Goal: Transaction & Acquisition: Purchase product/service

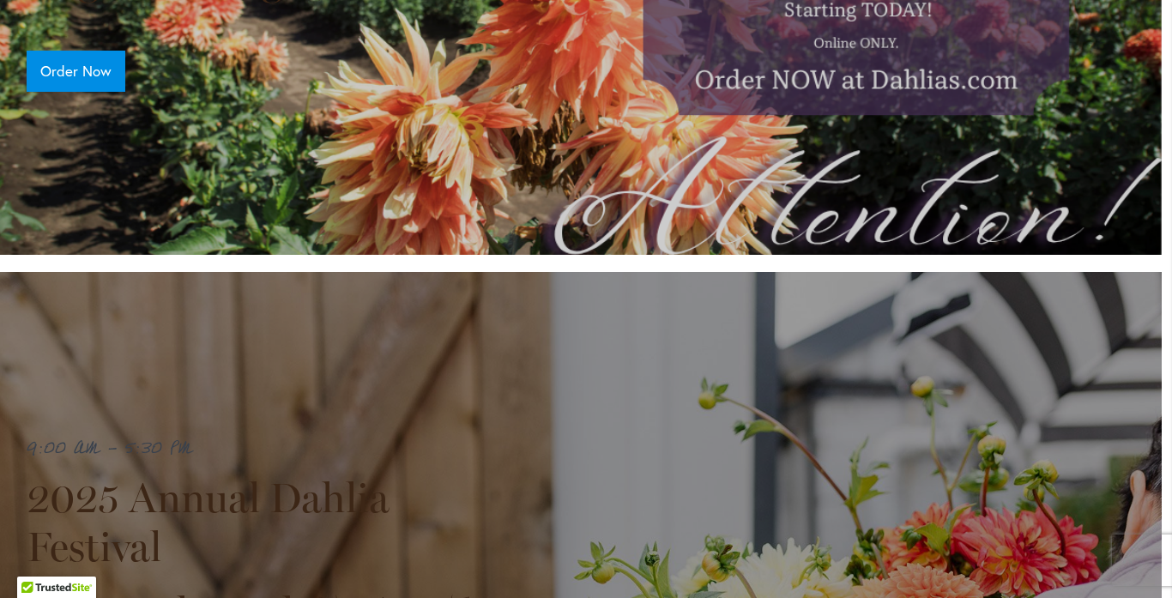
scroll to position [618, 10]
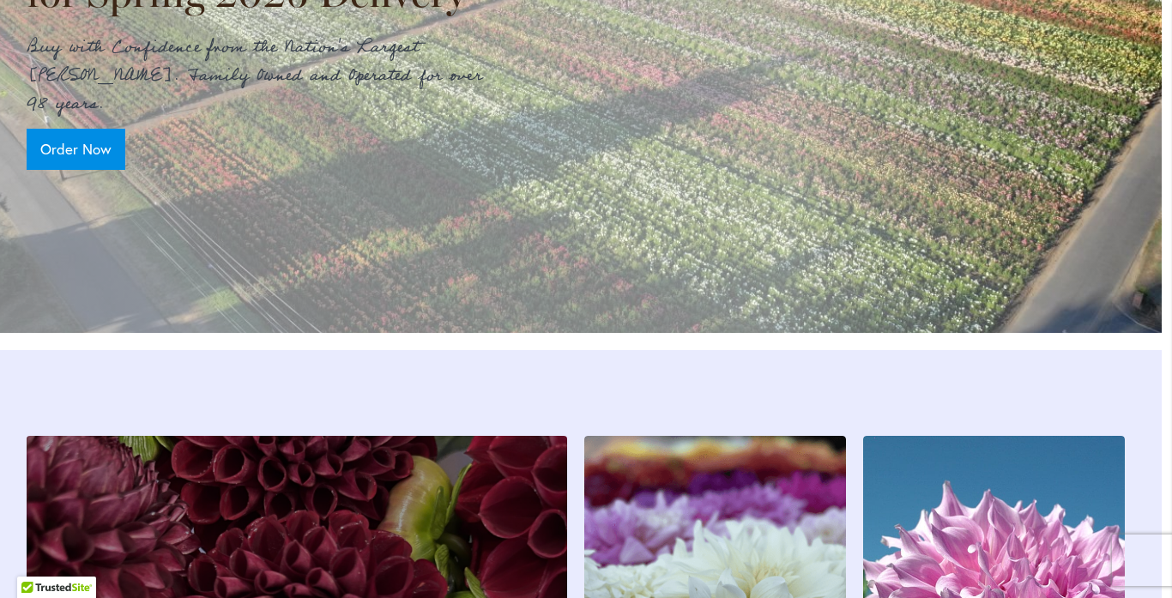
scroll to position [2016, 10]
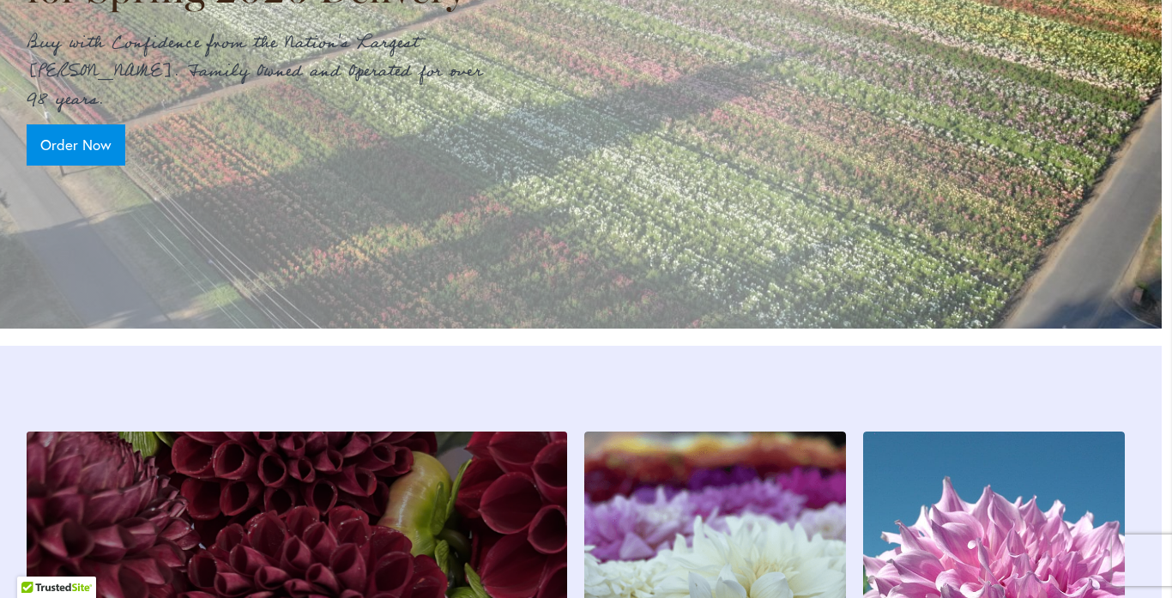
click at [226, 114] on p "Buy with Confidence from the Nation's Largest Dahlia Grower. Family Owned and O…" at bounding box center [263, 71] width 472 height 85
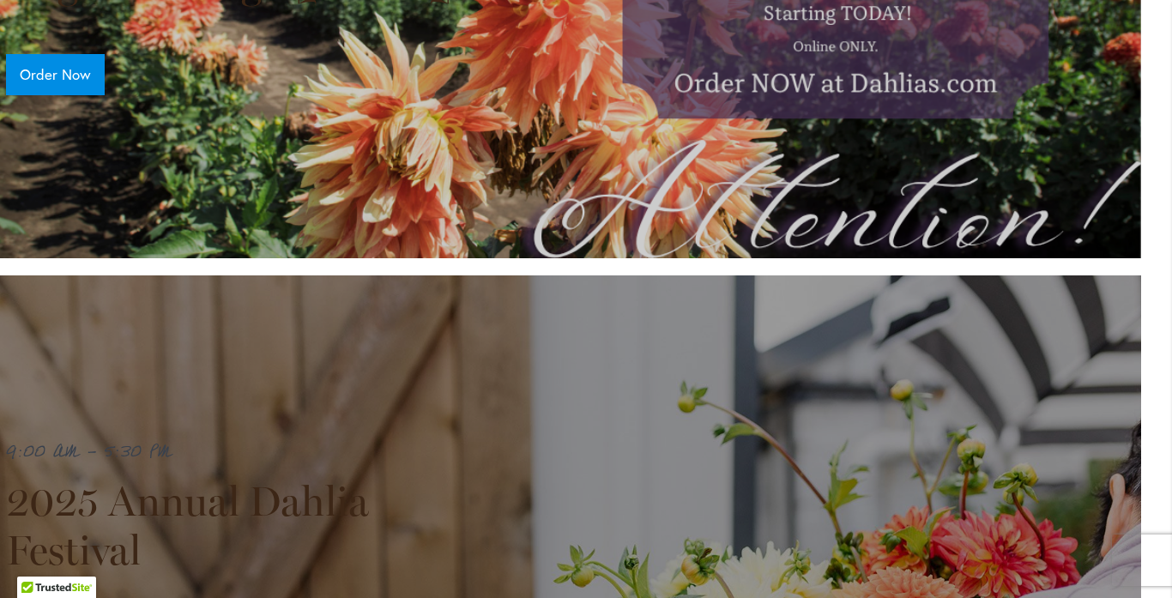
scroll to position [0, 31]
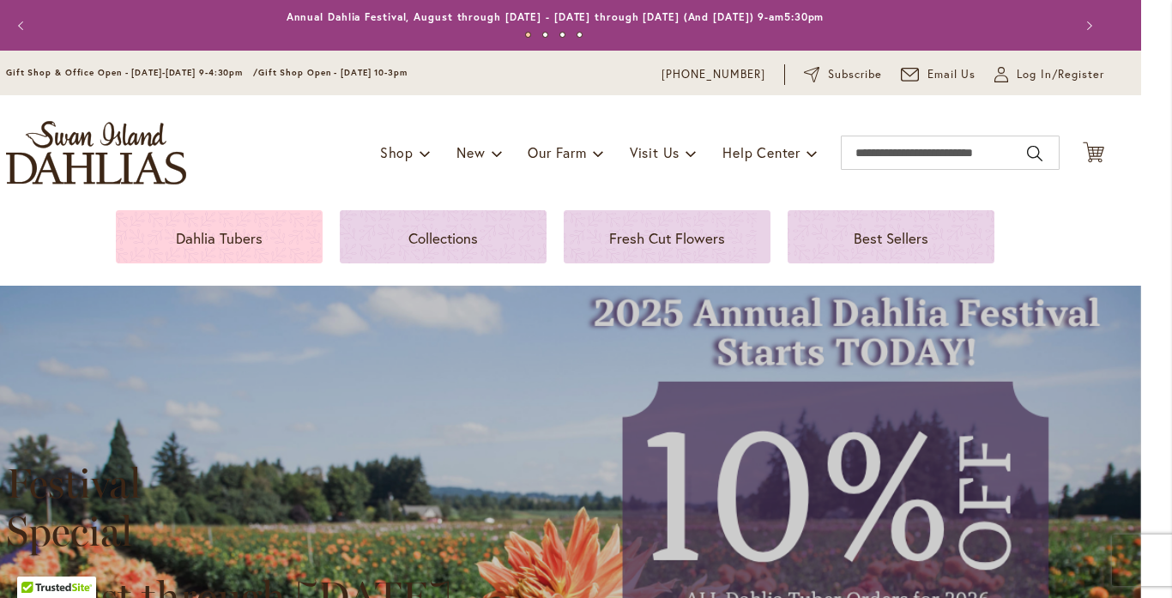
click at [288, 249] on div "Dahlia Tubers" at bounding box center [219, 238] width 166 height 21
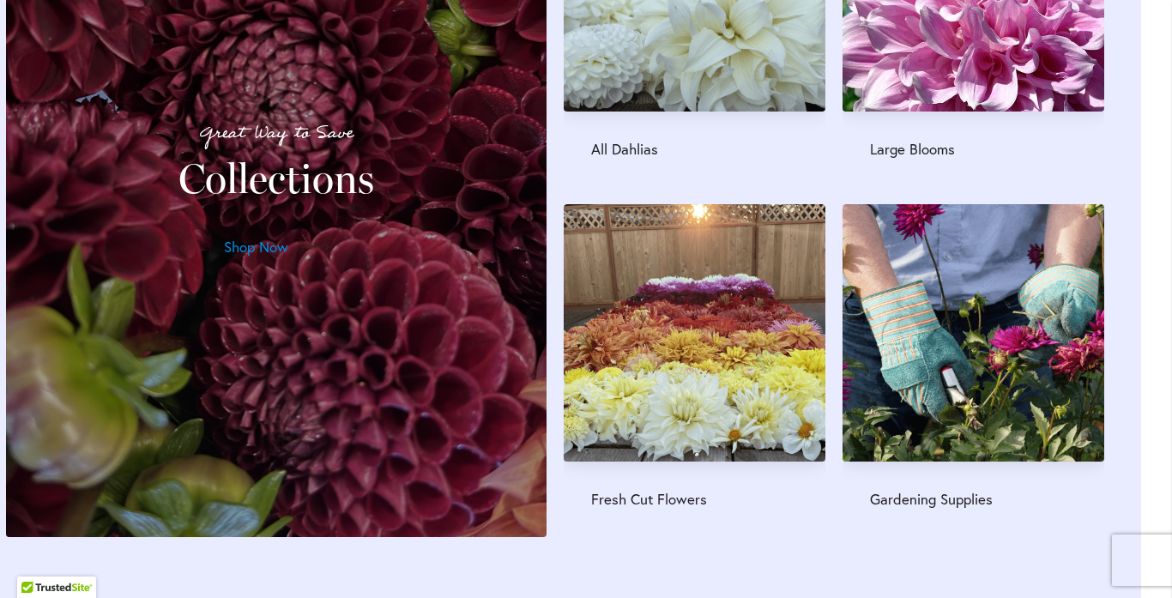
scroll to position [2597, 31]
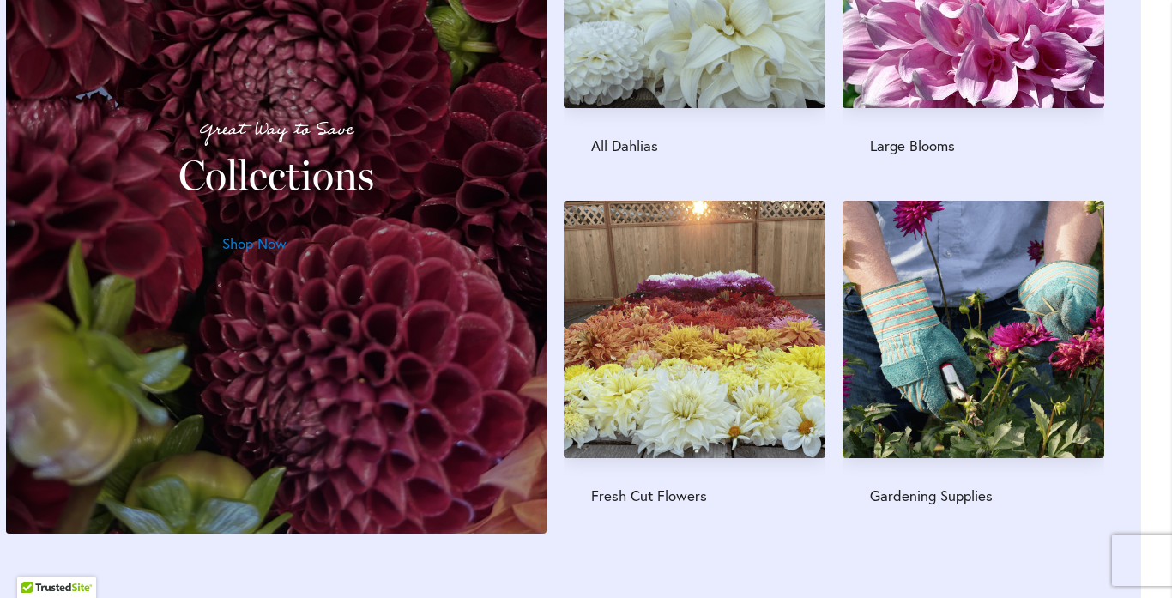
click at [257, 254] on span "Shop Now" at bounding box center [254, 243] width 64 height 21
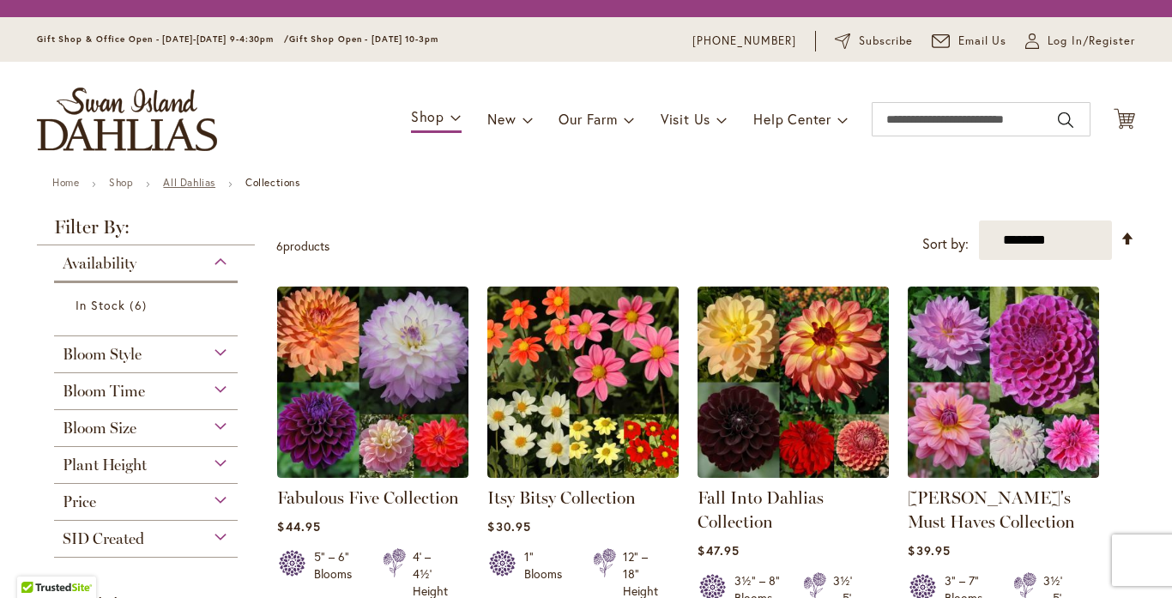
click at [195, 189] on link "All Dahlias" at bounding box center [189, 182] width 52 height 13
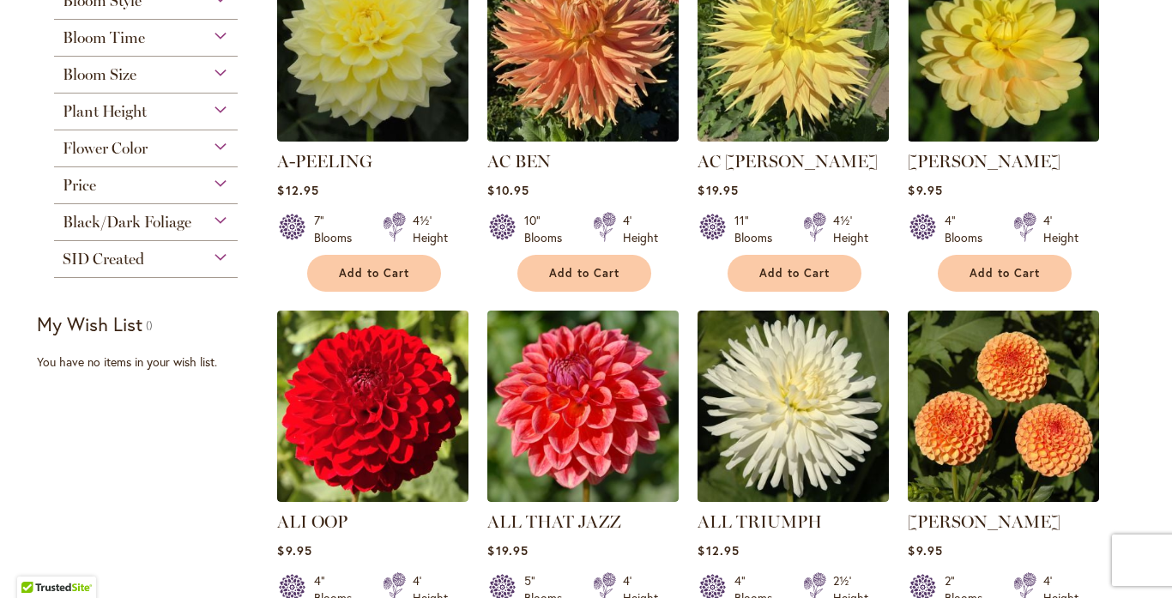
scroll to position [434, 0]
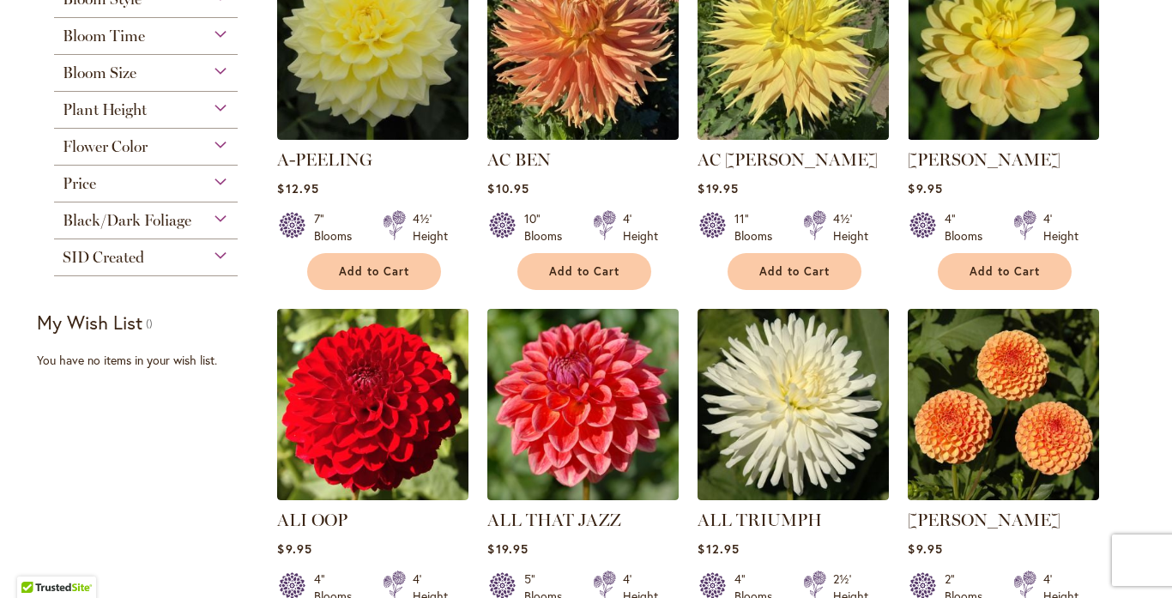
click at [238, 230] on div "Black/Dark Foliage" at bounding box center [146, 215] width 184 height 27
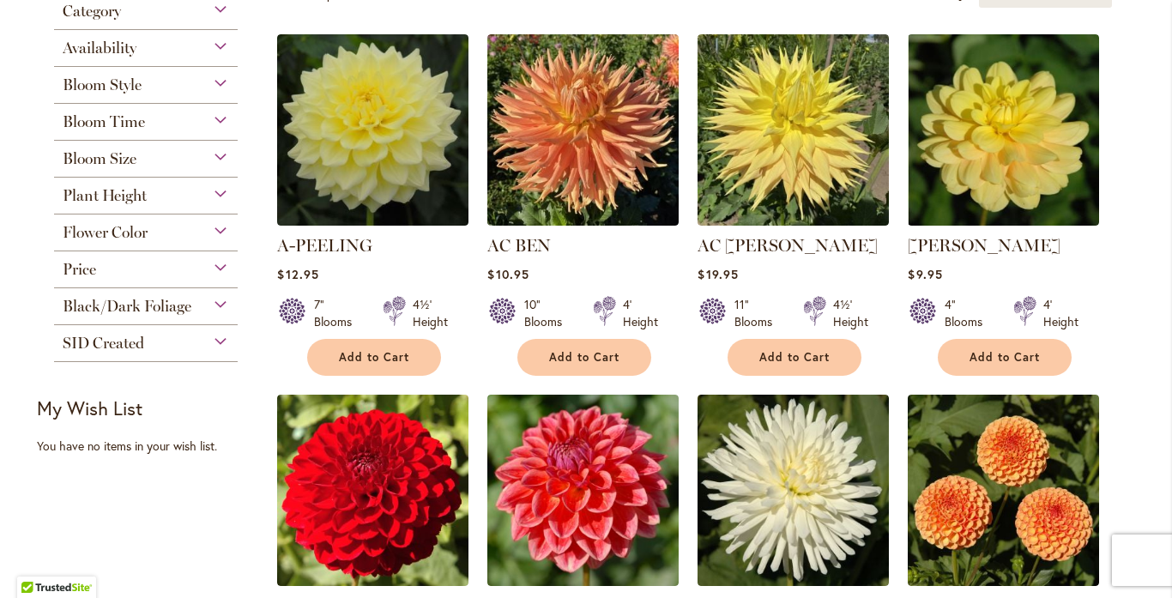
scroll to position [383, 0]
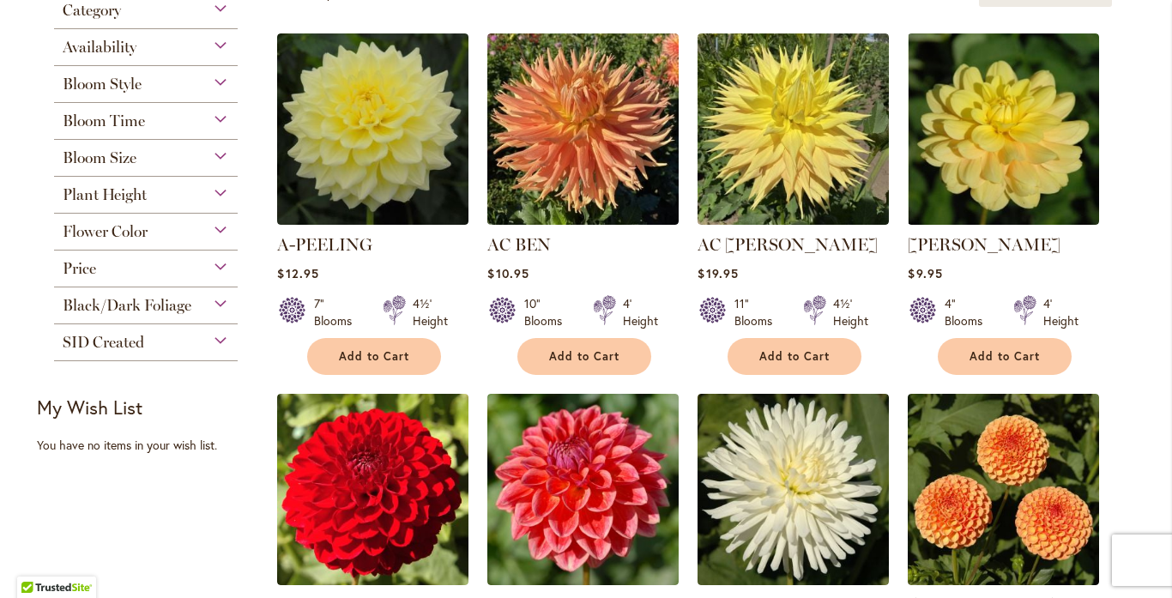
click at [237, 315] on div "Black/Dark Foliage" at bounding box center [146, 300] width 184 height 27
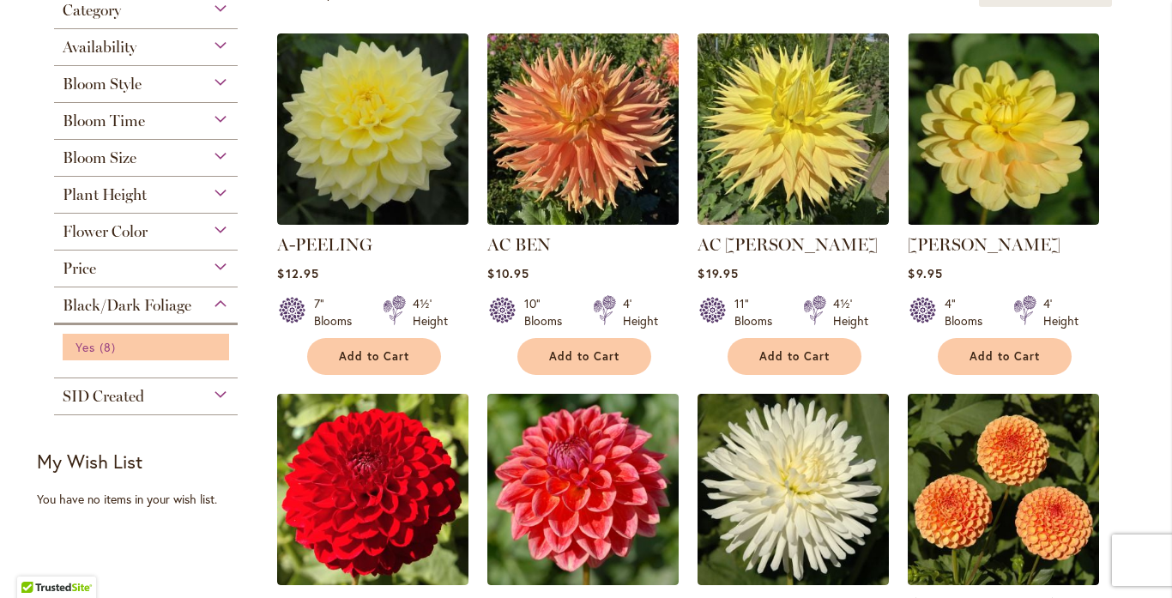
click at [75, 355] on span "Yes" at bounding box center [85, 347] width 20 height 16
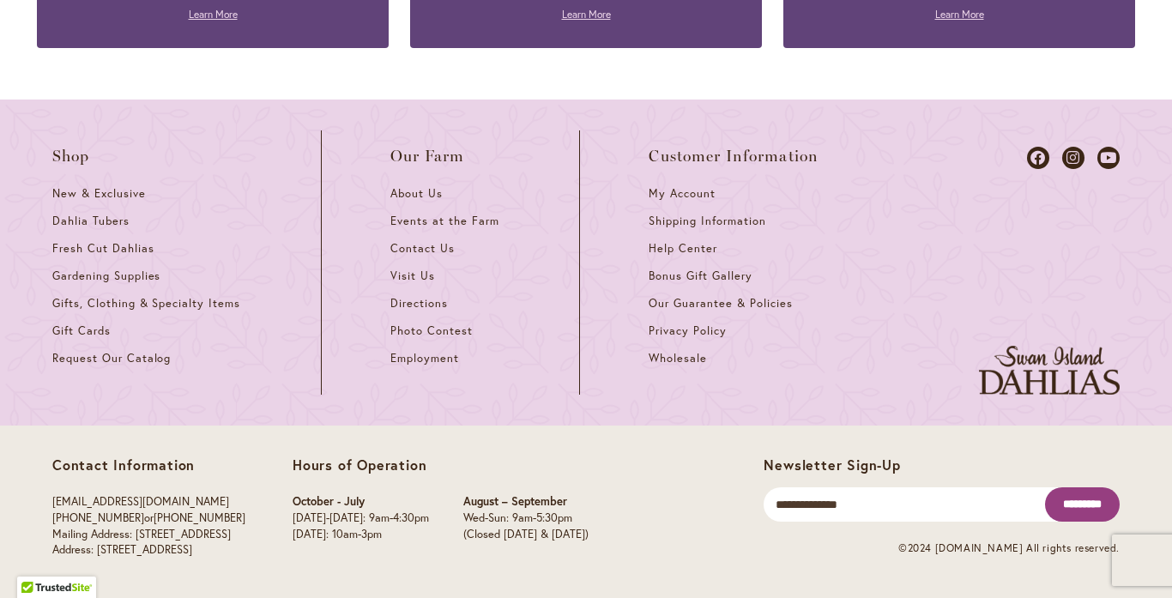
scroll to position [2554, 0]
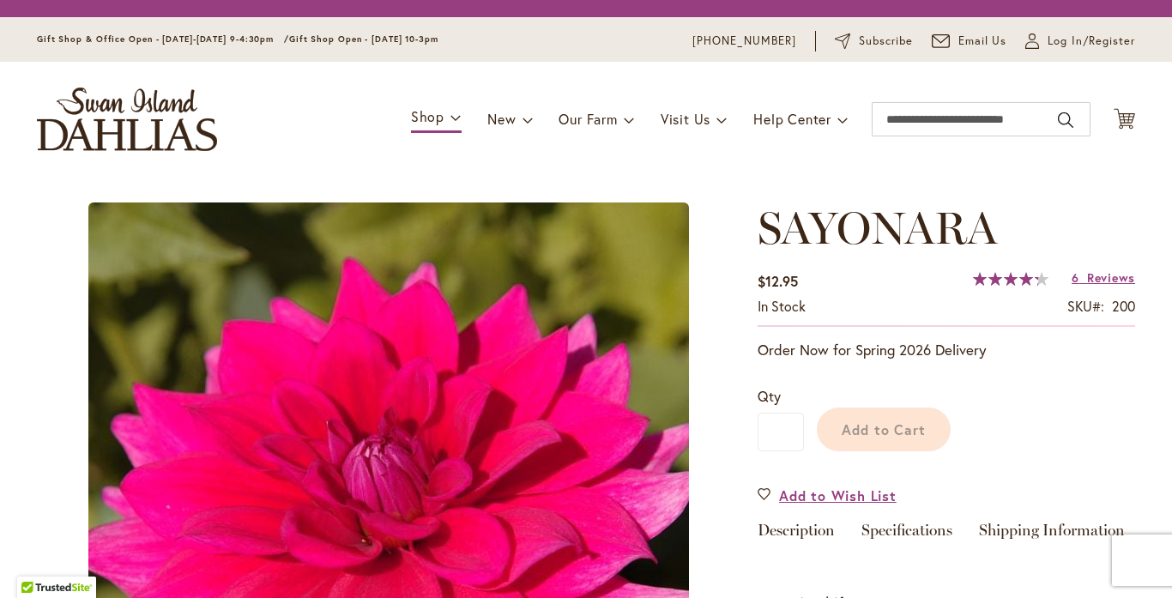
scroll to position [218, 0]
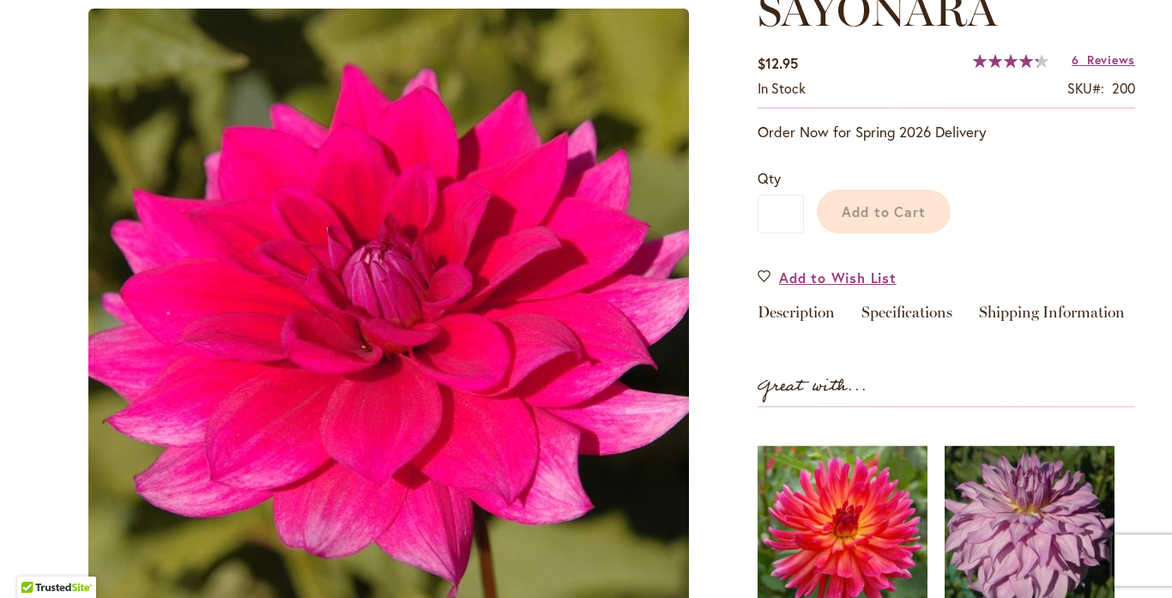
click at [879, 215] on div "Add to Cart" at bounding box center [969, 207] width 331 height 78
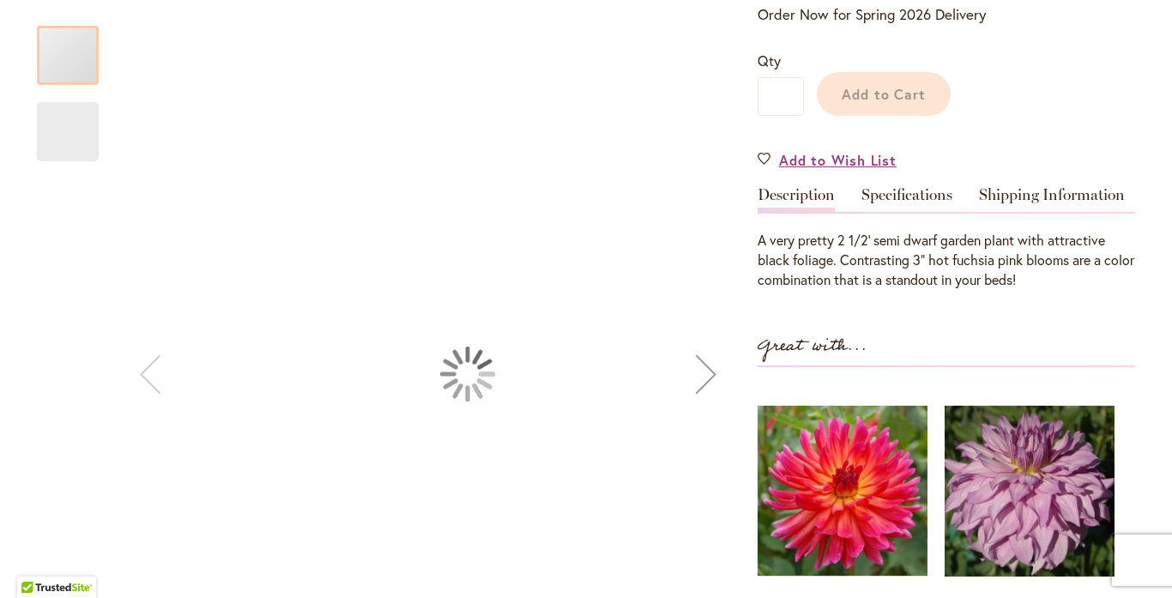
scroll to position [160, 0]
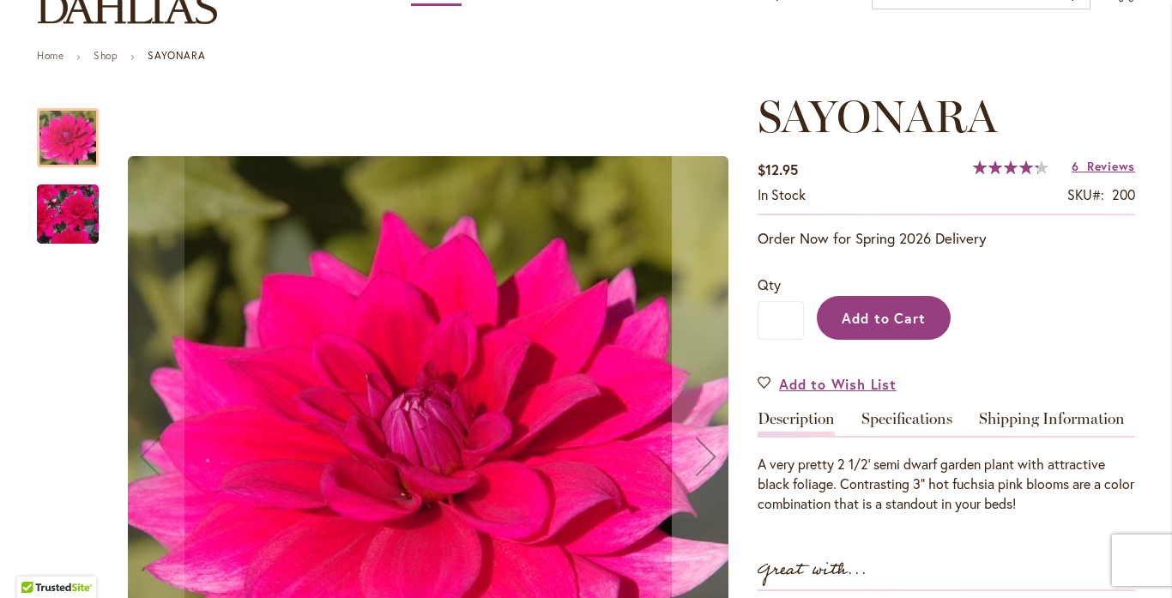
click at [886, 327] on span "Add to Cart" at bounding box center [884, 318] width 85 height 18
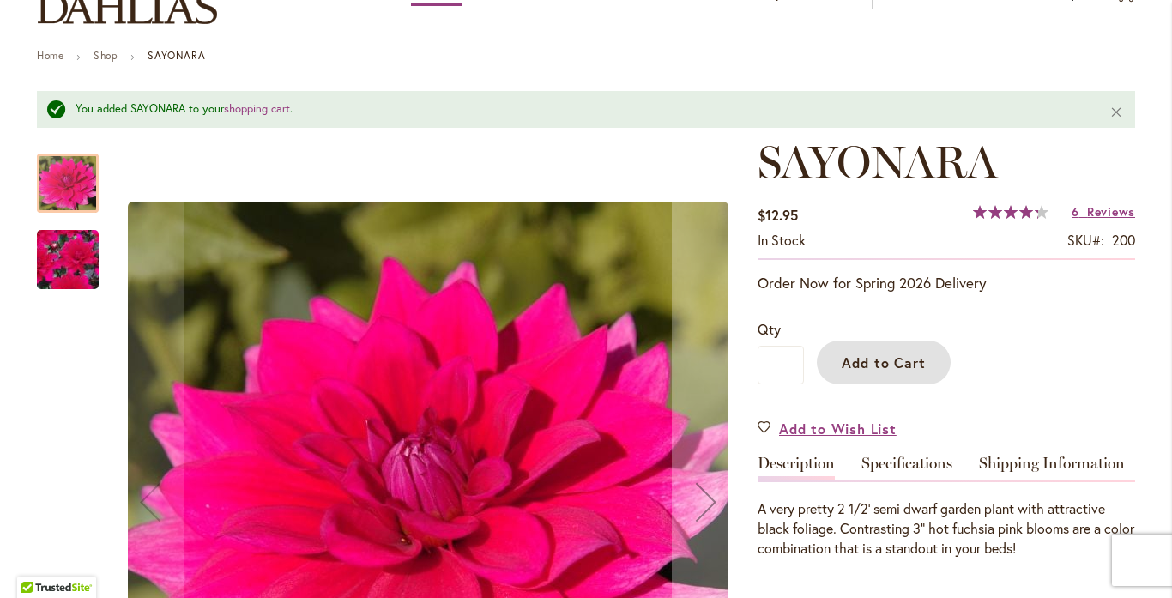
scroll to position [34, 0]
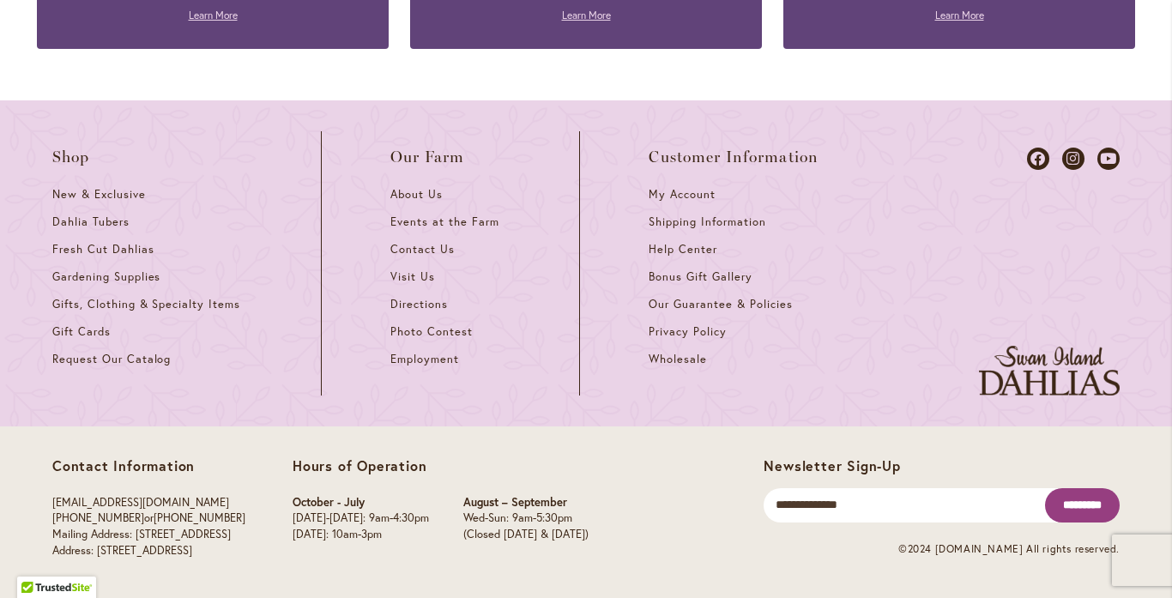
scroll to position [4064, 0]
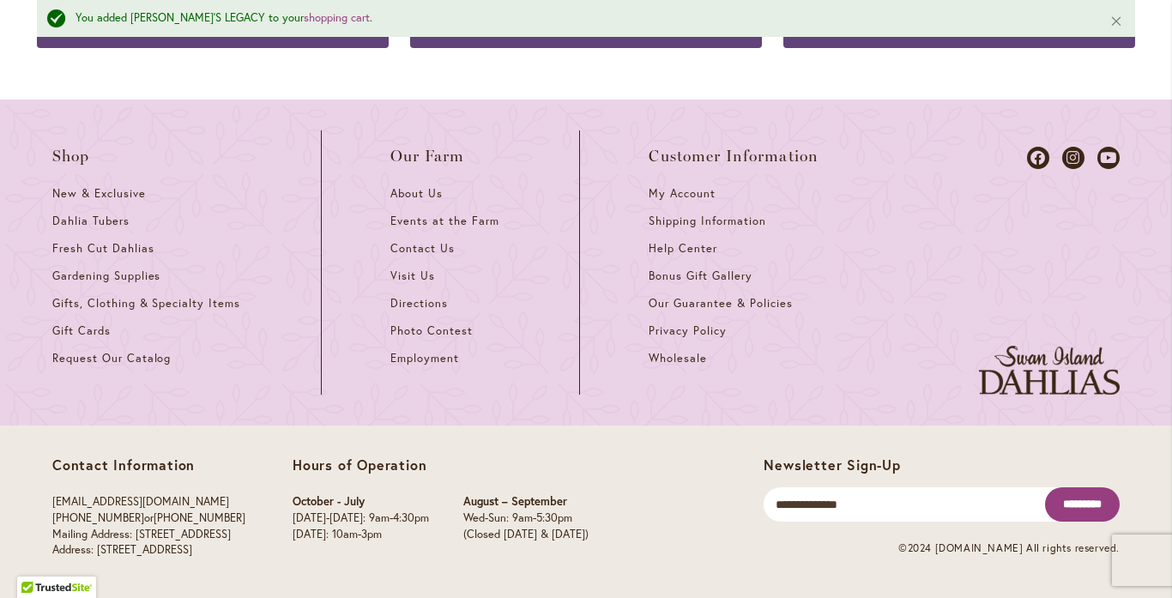
scroll to position [6207, 0]
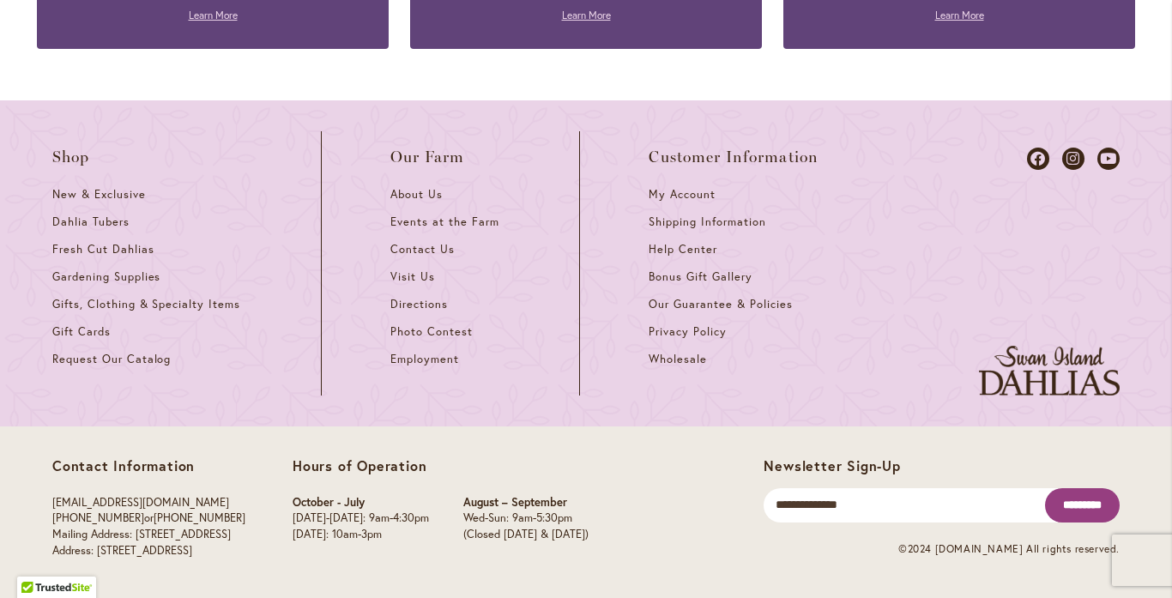
scroll to position [5160, 0]
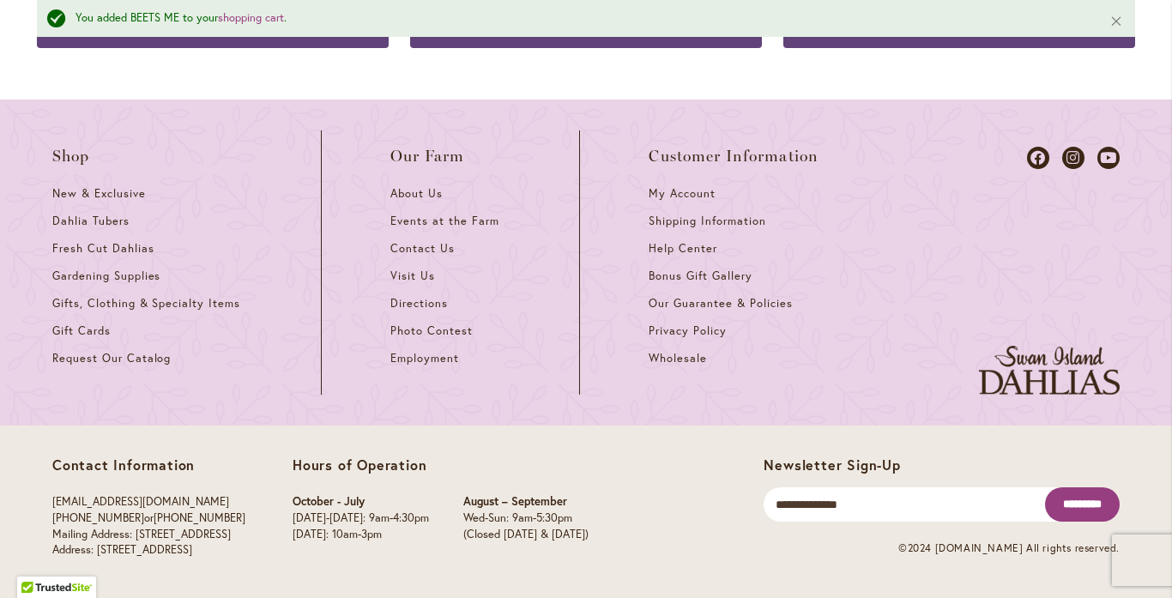
scroll to position [5982, 0]
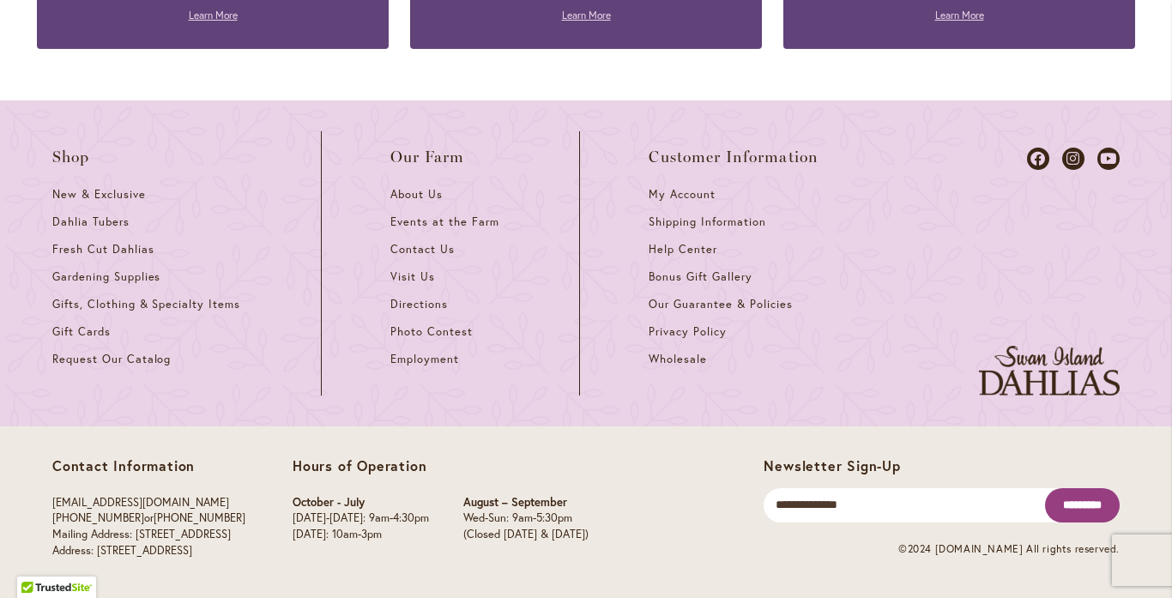
scroll to position [6038, 0]
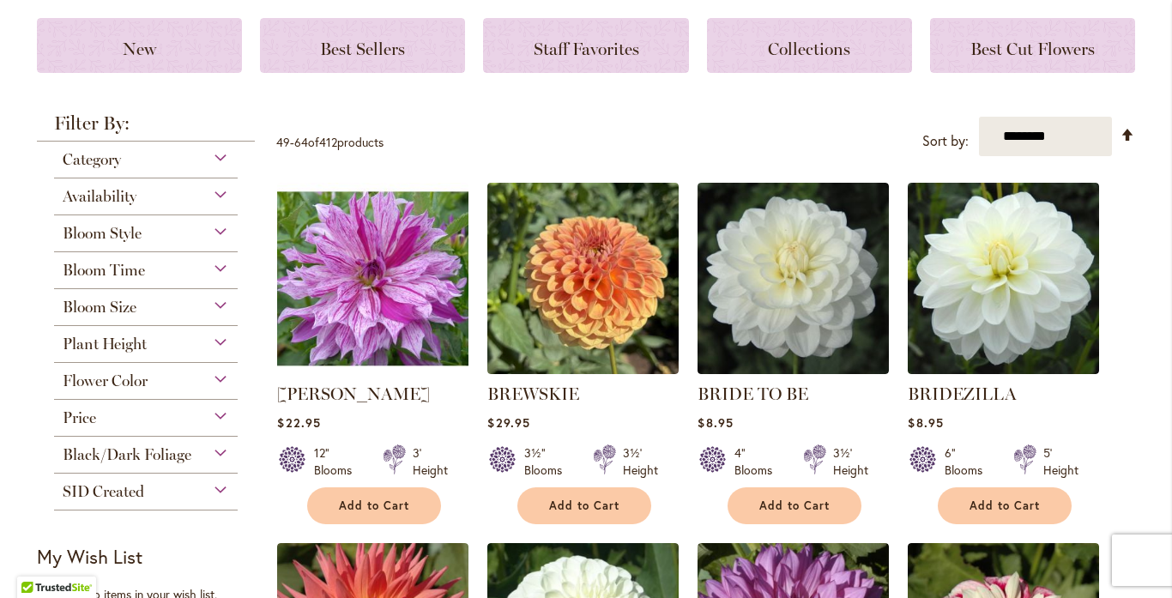
scroll to position [252, 0]
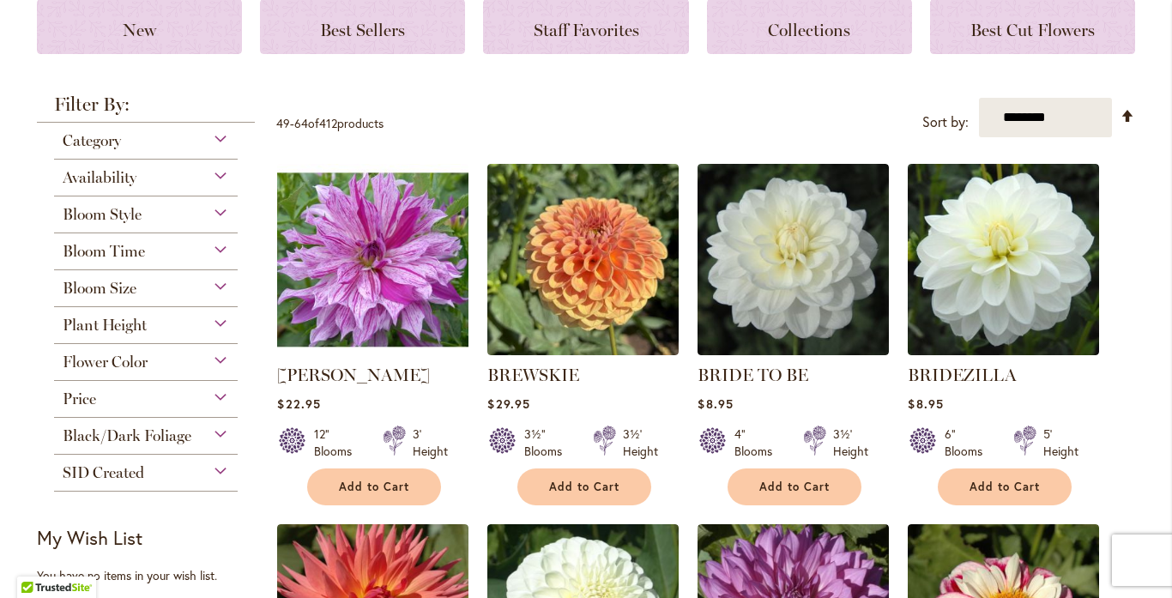
click at [234, 224] on div "Bloom Style" at bounding box center [146, 209] width 184 height 27
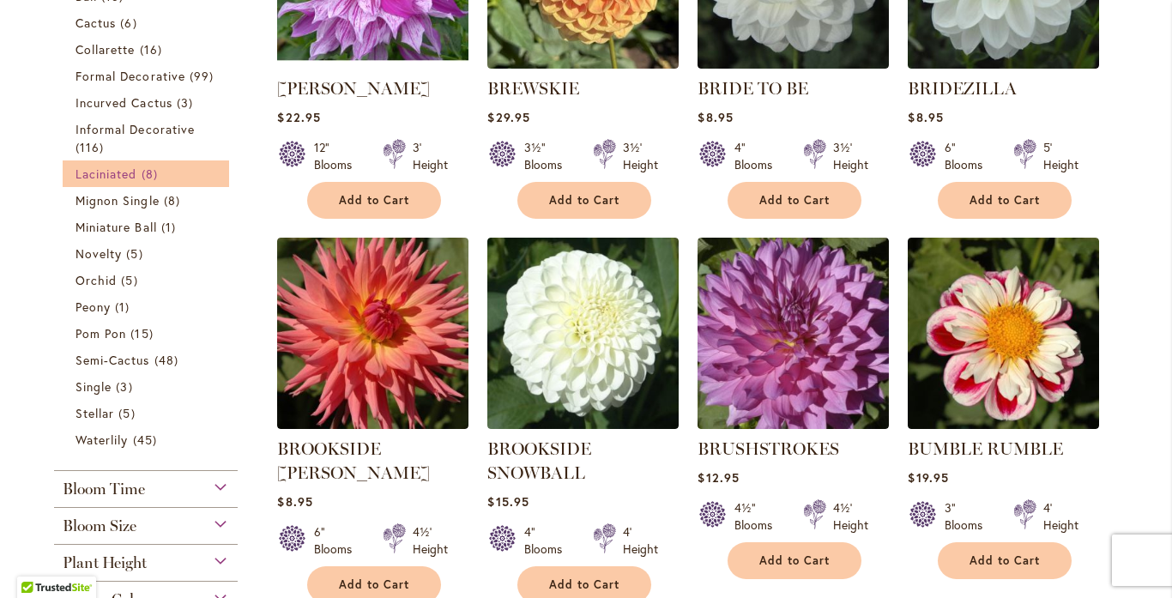
scroll to position [540, 0]
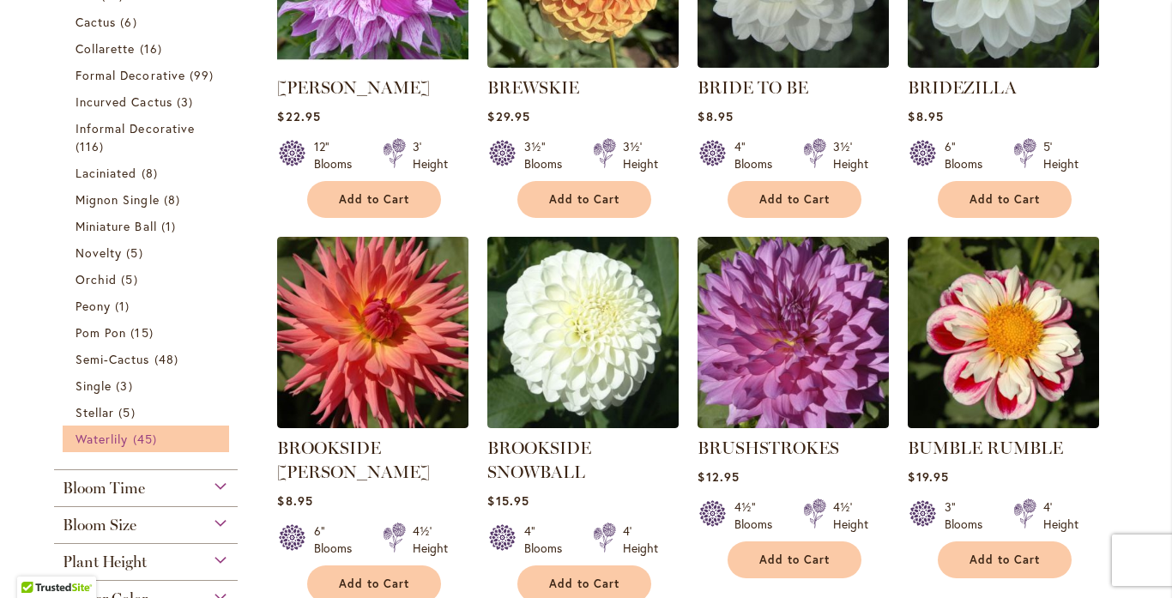
click at [102, 438] on span "Waterlily" at bounding box center [101, 439] width 52 height 16
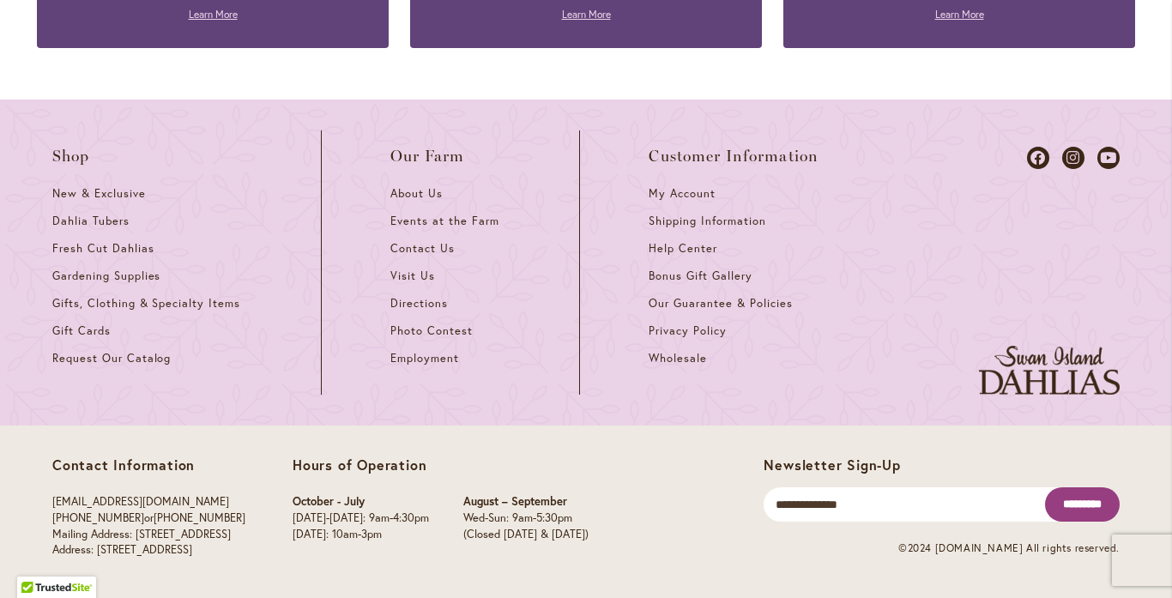
scroll to position [6198, 0]
